Goal: Information Seeking & Learning: Learn about a topic

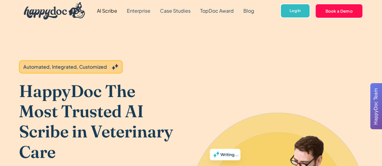
click at [105, 8] on link "AI Scribe" at bounding box center [107, 11] width 30 height 22
click at [161, 68] on div "Automated, Integrated, Customized HappyDoc The Most Trusted AI Scribe in Veteri…" at bounding box center [96, 155] width 155 height 266
